Goal: Information Seeking & Learning: Understand process/instructions

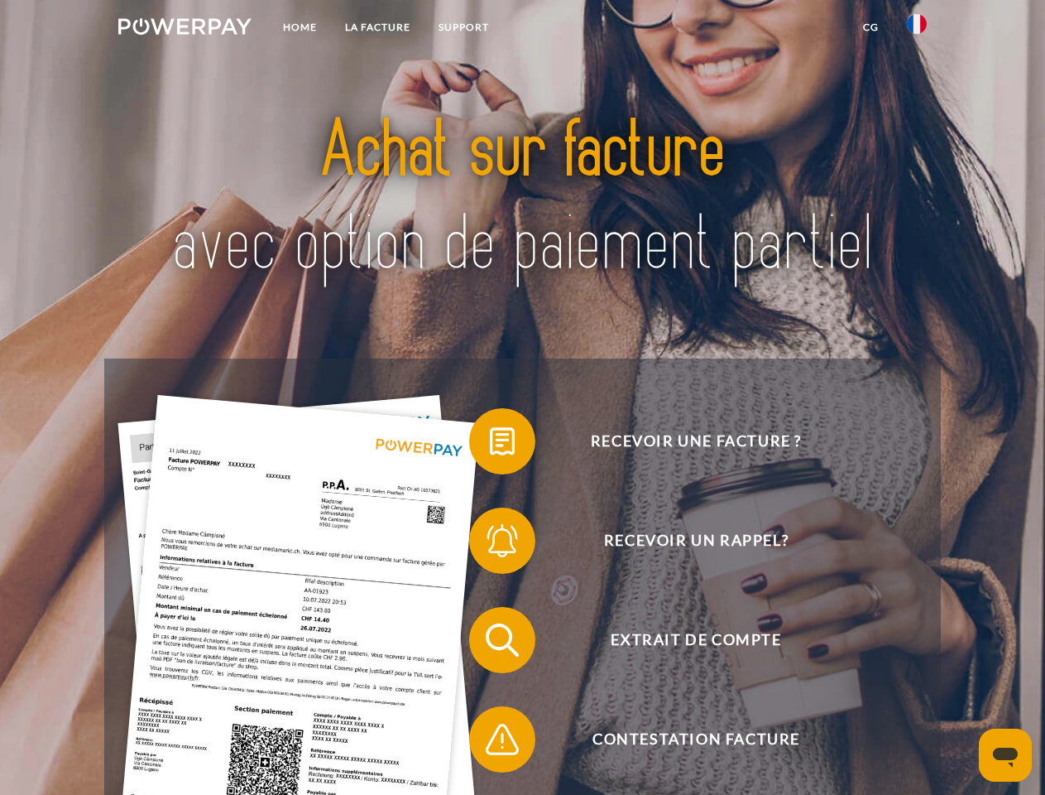
click at [185, 29] on img at bounding box center [184, 26] width 133 height 17
click at [917, 29] on img at bounding box center [917, 24] width 20 height 20
click at [871, 27] on link "CG" at bounding box center [871, 27] width 44 height 30
click at [490, 444] on span at bounding box center [477, 441] width 83 height 83
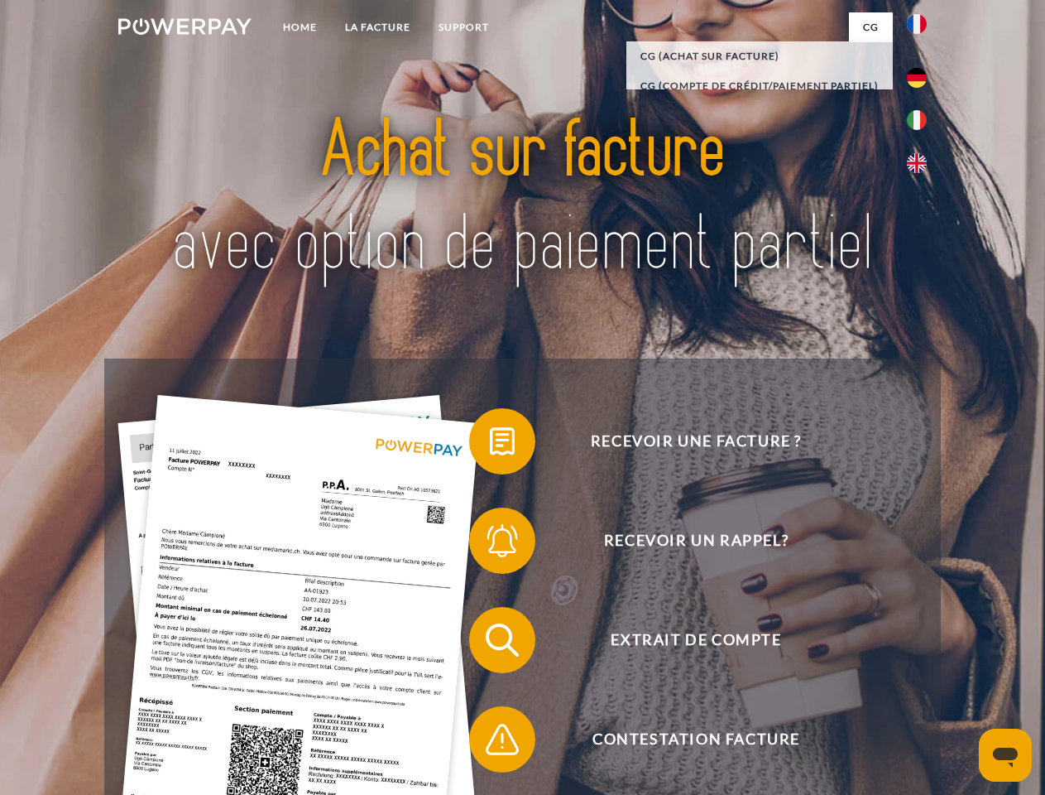
click at [490, 544] on div "Recevoir une facture ? Recevoir un rappel? Extrait de compte retour" at bounding box center [522, 689] width 836 height 662
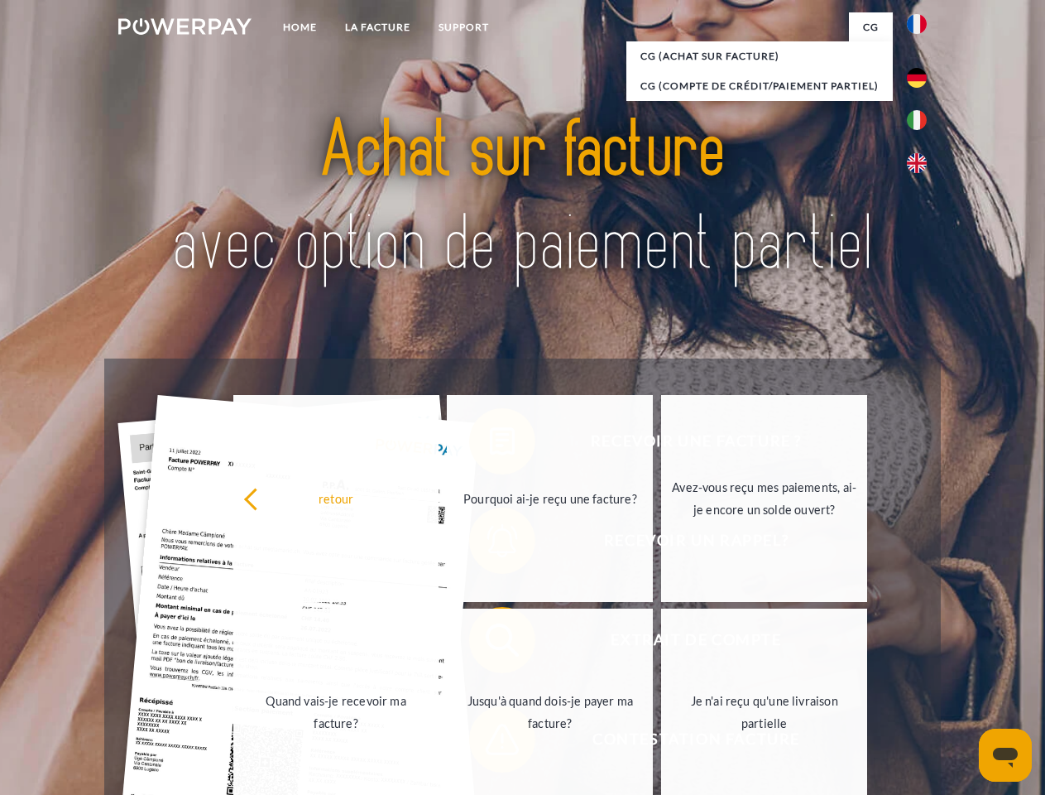
click at [490, 643] on link "Jusqu'à quand dois-je payer ma facture?" at bounding box center [550, 711] width 206 height 207
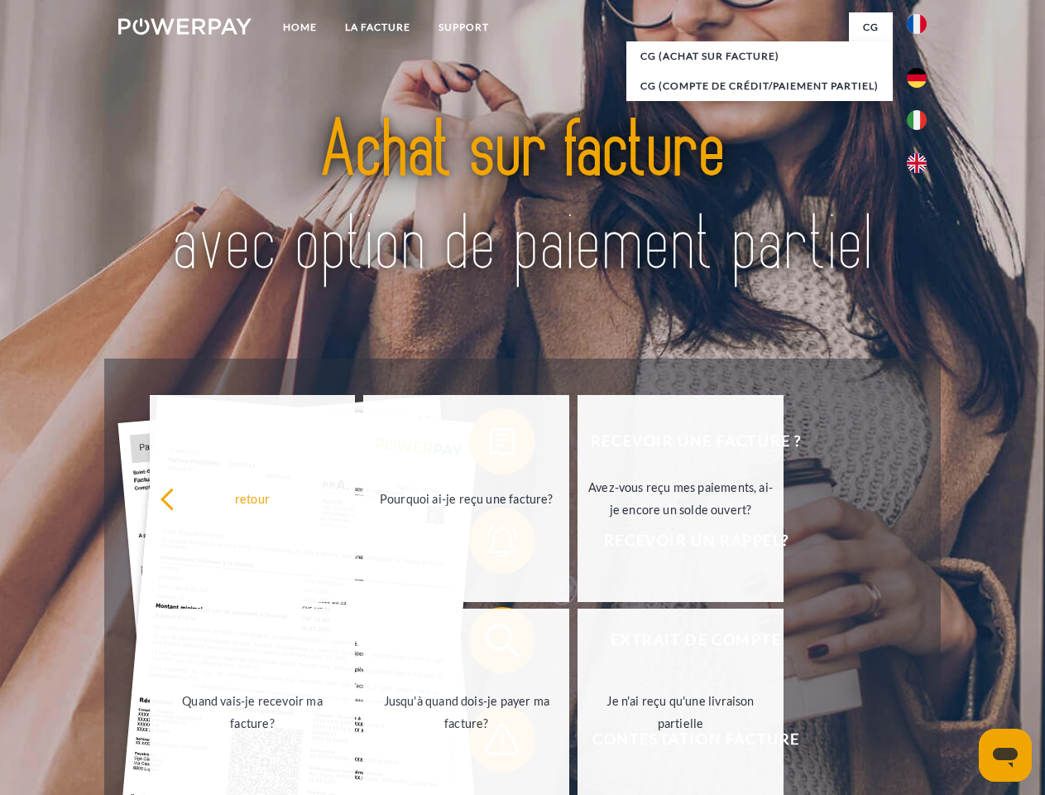
click at [490, 742] on span at bounding box center [477, 739] width 83 height 83
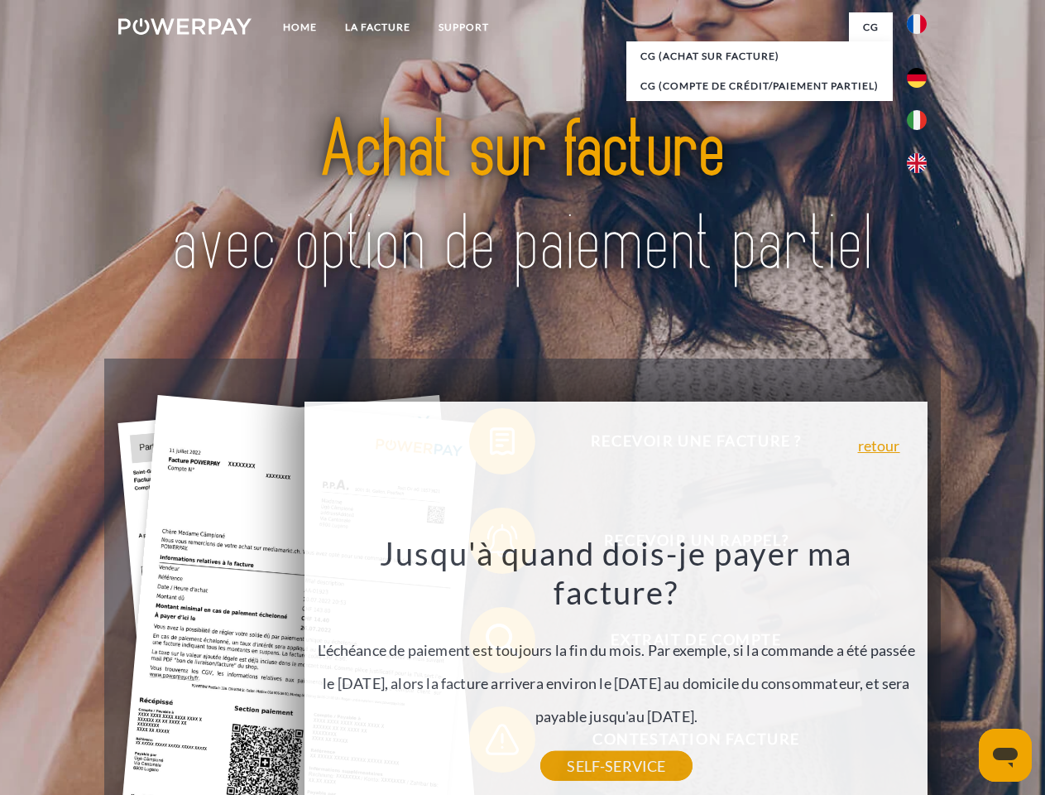
click at [1006, 755] on icon "Ouvrir la fenêtre de messagerie" at bounding box center [1005, 757] width 25 height 20
